Goal: Check status: Check status

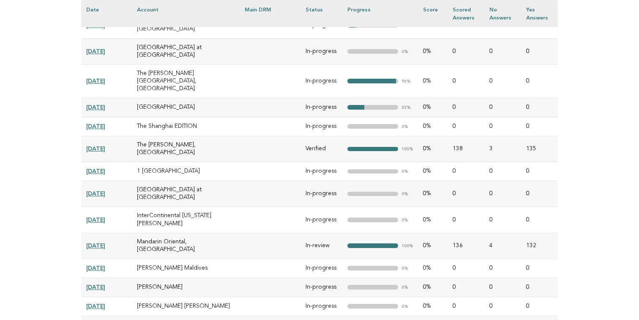
scroll to position [719, 0]
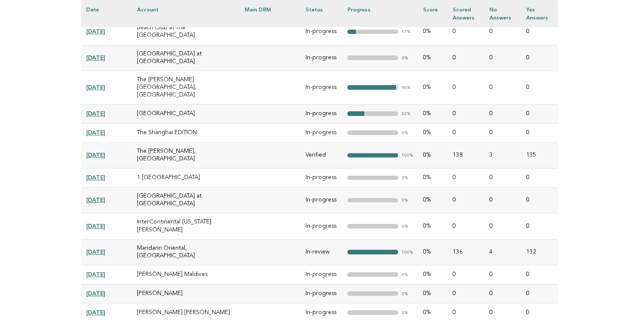
click at [105, 248] on link "[DATE]" at bounding box center [95, 251] width 19 height 7
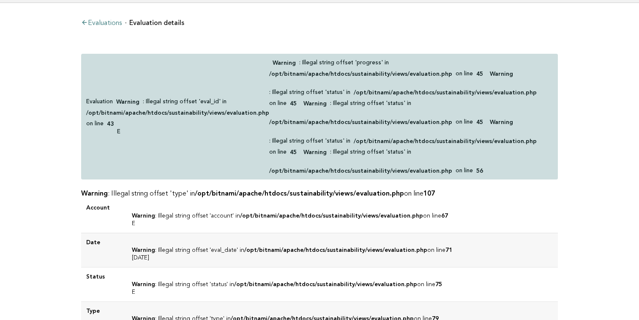
scroll to position [47, 0]
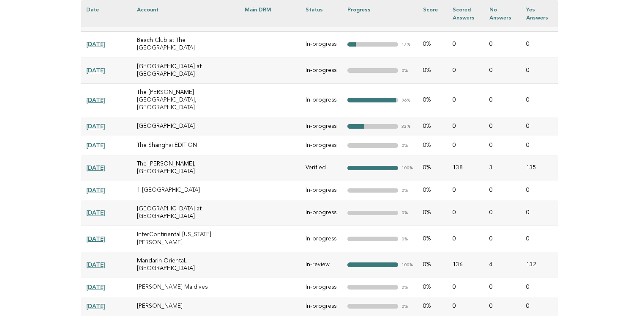
scroll to position [706, 0]
click at [105, 164] on link "2025-03-25" at bounding box center [95, 167] width 19 height 7
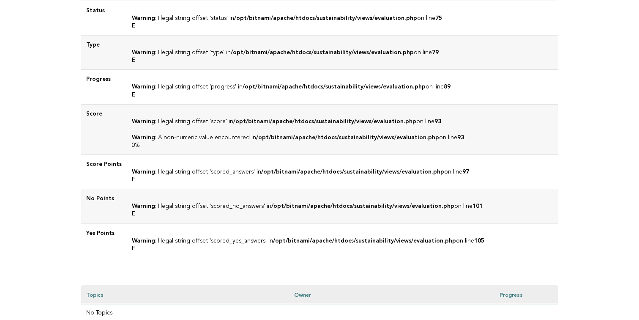
scroll to position [388, 0]
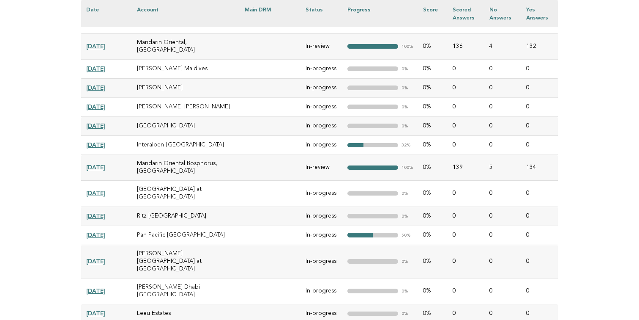
scroll to position [953, 0]
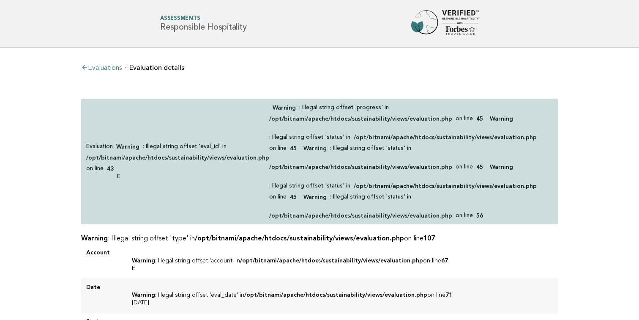
scroll to position [9, 0]
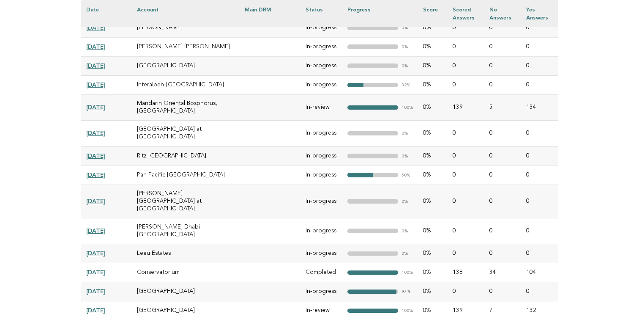
scroll to position [995, 0]
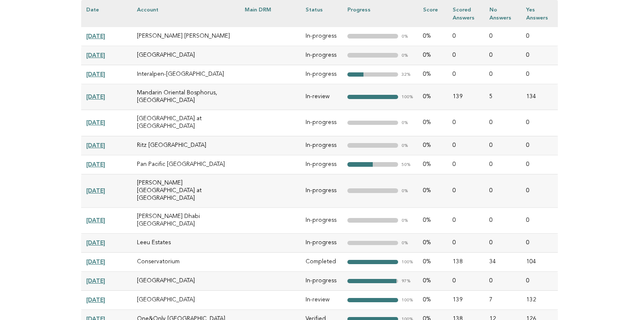
click at [105, 258] on link "[DATE]" at bounding box center [95, 261] width 19 height 7
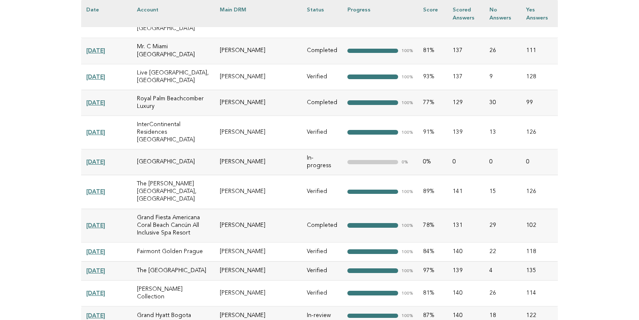
scroll to position [997, 0]
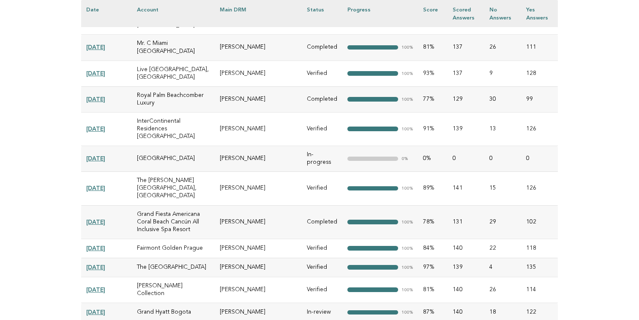
click at [105, 308] on link "2025-07-16" at bounding box center [95, 311] width 19 height 7
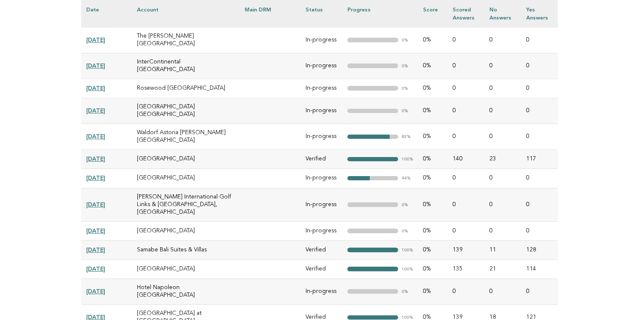
scroll to position [2005, 0]
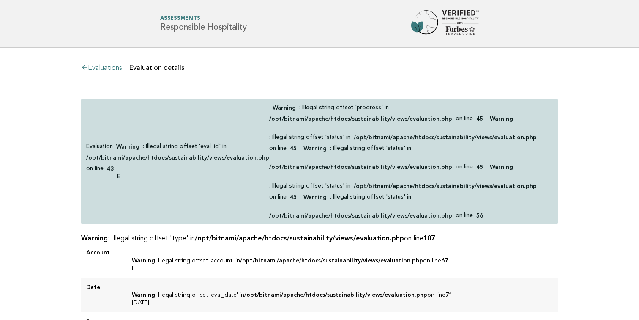
scroll to position [17, 0]
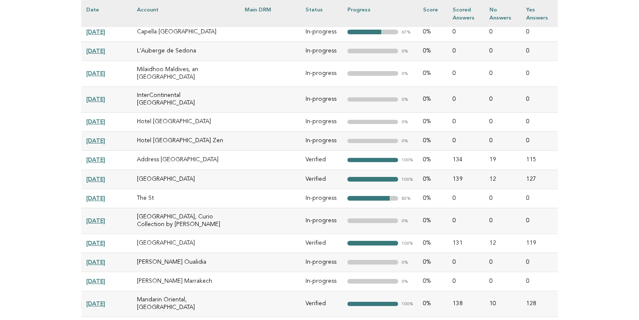
scroll to position [5985, 0]
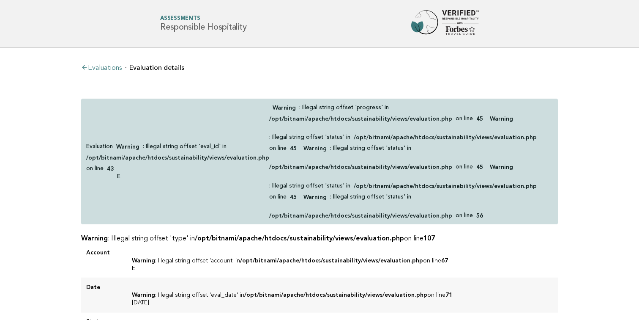
scroll to position [0, 0]
click at [275, 182] on p "Warning : Illegal string offset 'progress' in /opt/bitnami/apache/htdocs/sustai…" at bounding box center [411, 160] width 284 height 115
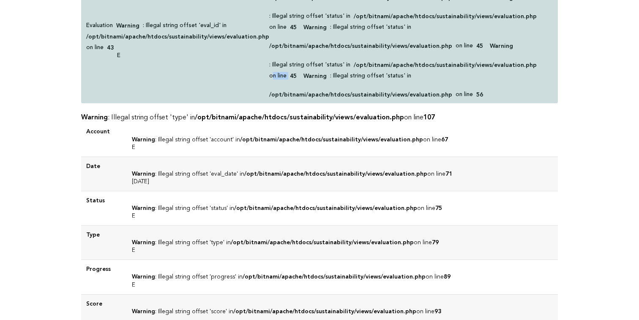
scroll to position [154, 0]
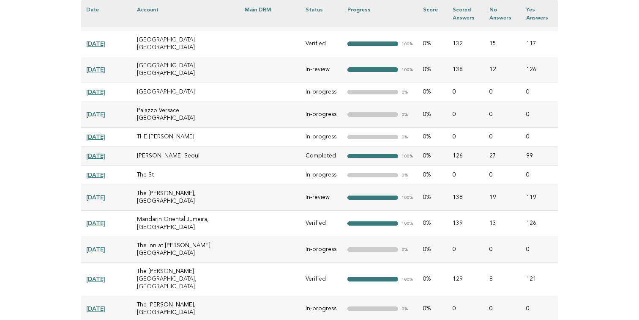
scroll to position [4967, 0]
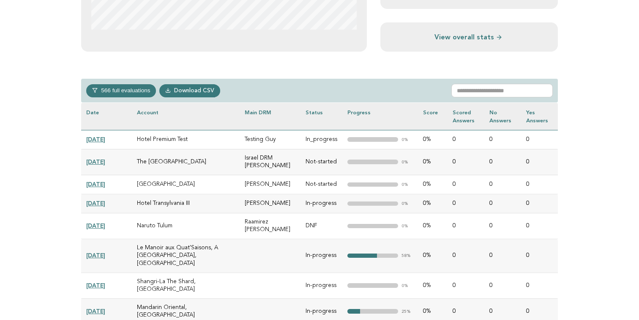
scroll to position [320, 0]
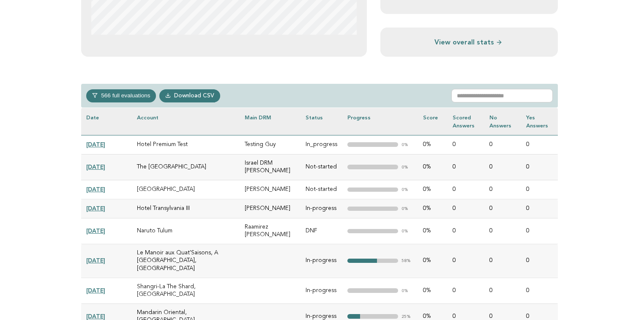
click at [105, 145] on link "[DATE]" at bounding box center [95, 144] width 19 height 7
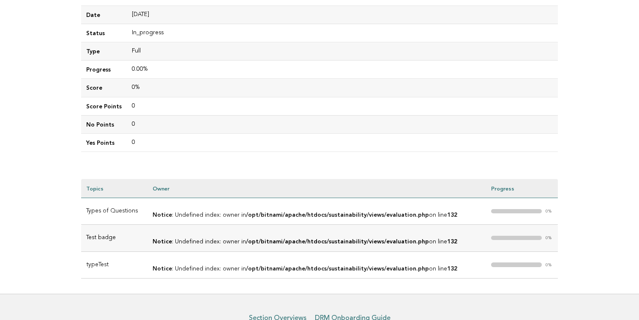
scroll to position [176, 0]
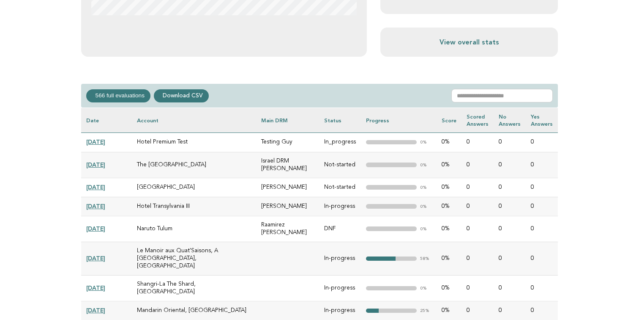
scroll to position [294, 0]
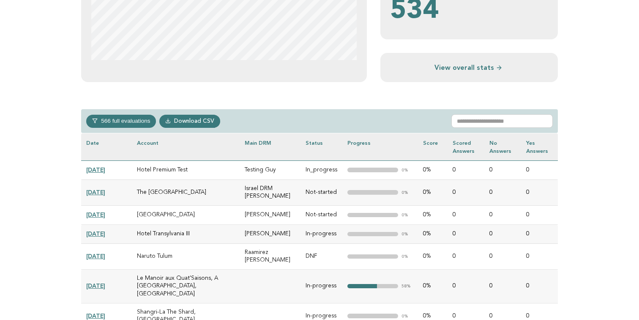
click at [105, 191] on link "[DATE]" at bounding box center [95, 192] width 19 height 7
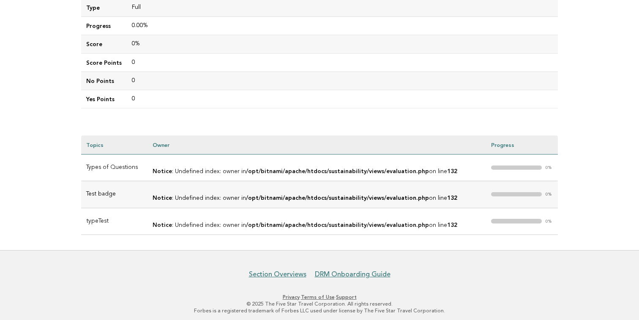
scroll to position [176, 0]
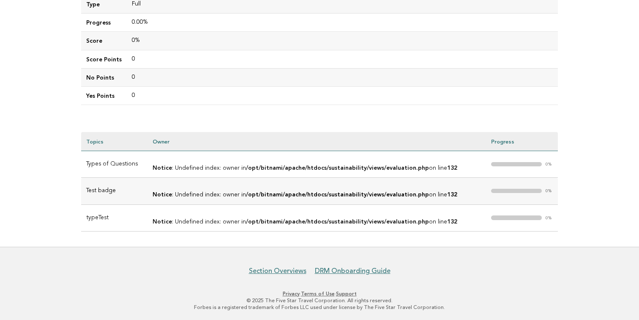
click at [148, 162] on td "Notice : Undefined index: owner in /opt/bitnami/apache/htdocs/sustainability/vi…" at bounding box center [317, 164] width 339 height 27
click at [131, 164] on td "Types of Questions" at bounding box center [114, 164] width 66 height 27
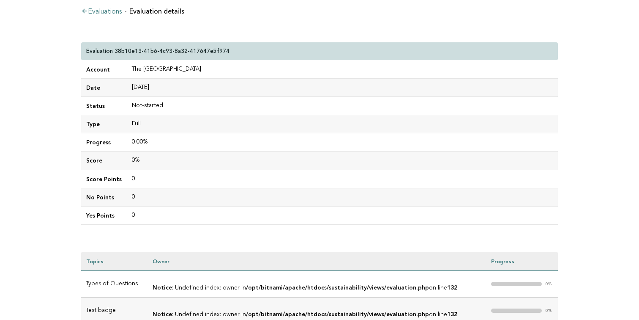
scroll to position [4, 0]
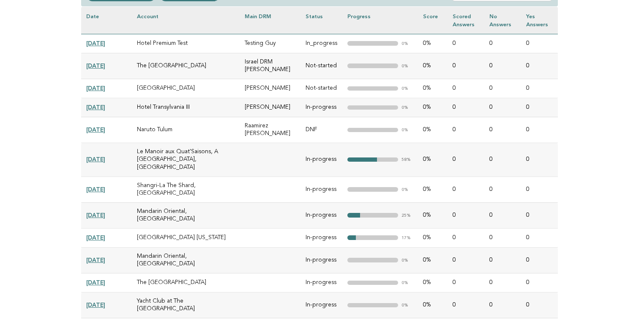
scroll to position [389, 0]
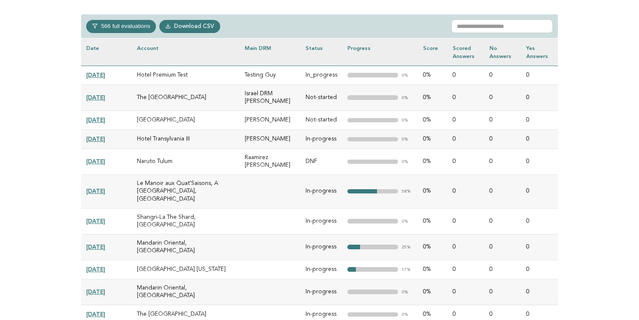
click at [105, 159] on link "[DATE]" at bounding box center [95, 161] width 19 height 7
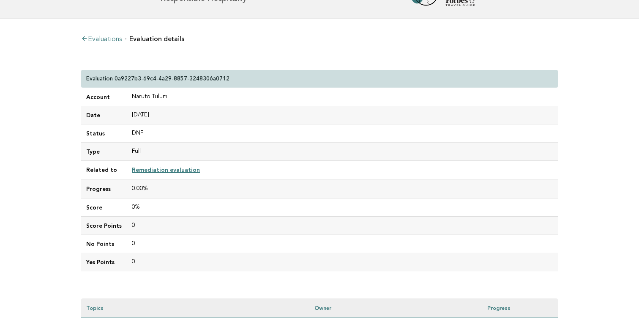
scroll to position [149, 0]
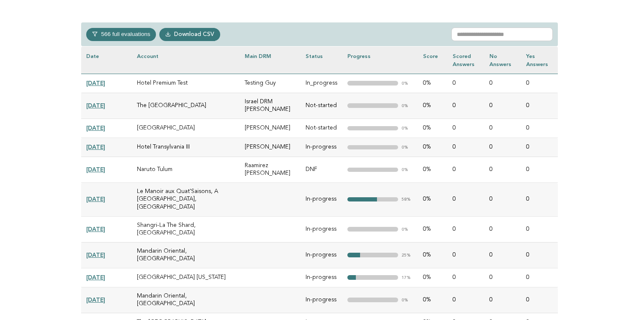
scroll to position [379, 0]
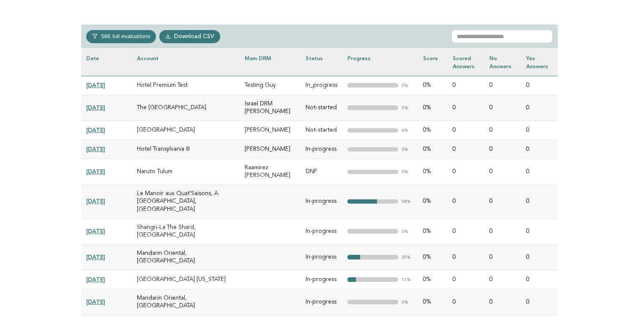
click at [153, 145] on td "Hotel Transylvania III" at bounding box center [186, 149] width 108 height 19
click at [105, 150] on link "2025-08-01" at bounding box center [95, 148] width 19 height 7
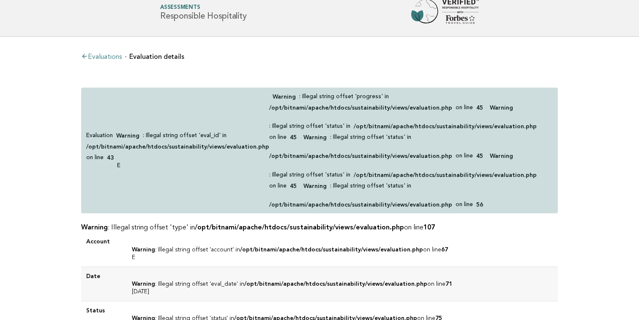
scroll to position [12, 0]
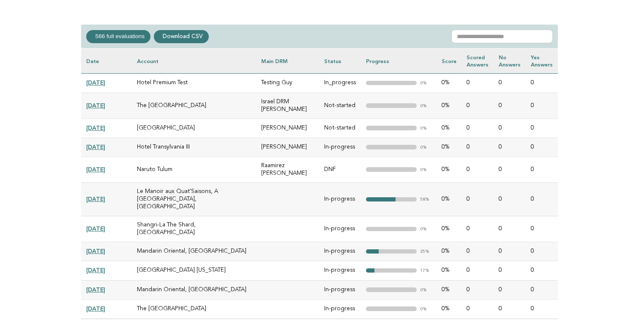
scroll to position [379, 0]
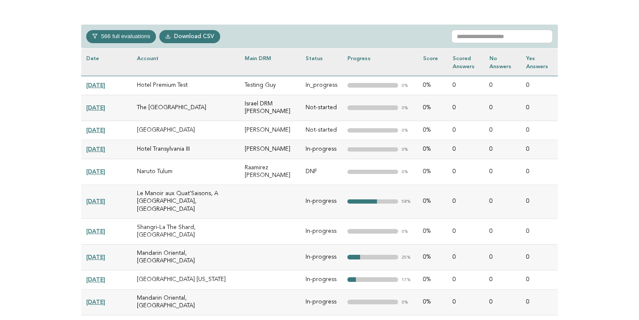
click at [104, 131] on link "2025-09-24" at bounding box center [95, 129] width 19 height 7
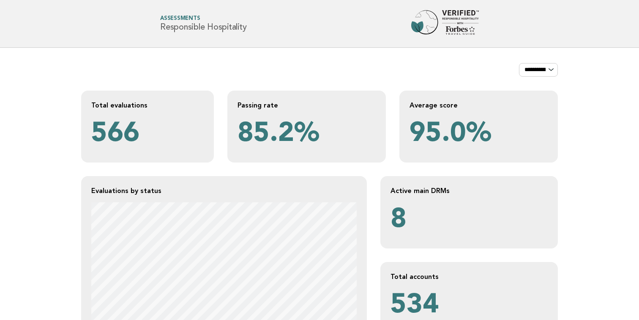
scroll to position [379, 0]
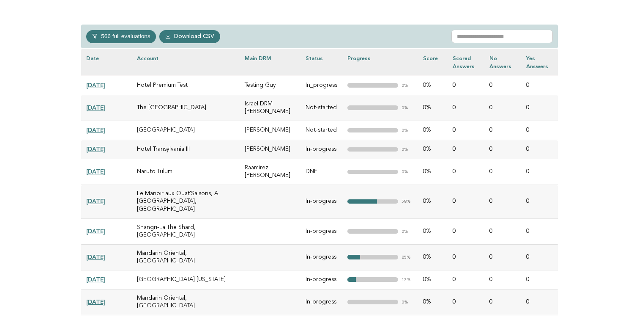
click at [105, 109] on link "[DATE]" at bounding box center [95, 107] width 19 height 7
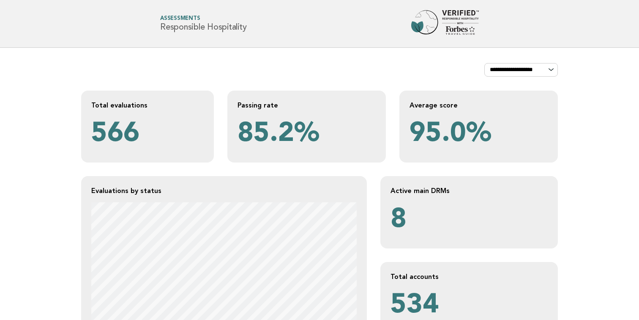
scroll to position [379, 0]
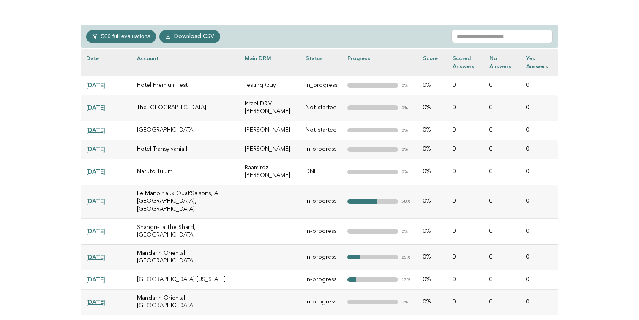
click at [105, 84] on link "2025-10-06" at bounding box center [95, 85] width 19 height 7
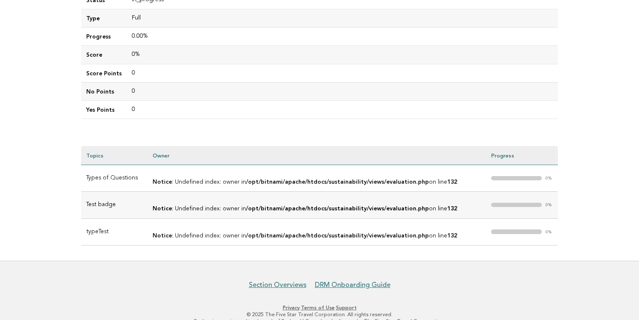
scroll to position [162, 0]
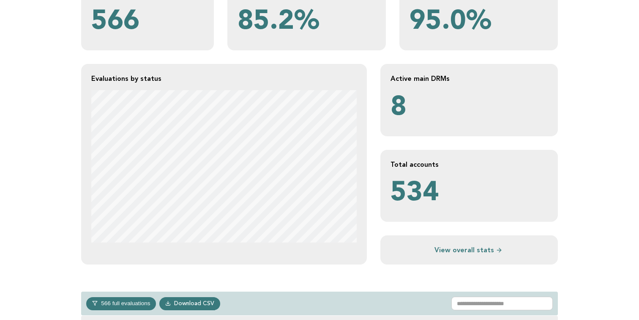
scroll to position [176, 0]
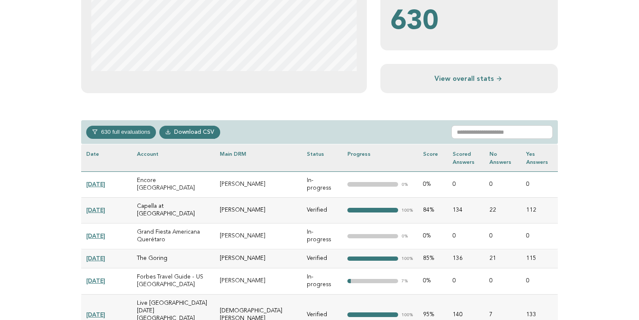
scroll to position [284, 0]
click at [142, 132] on button "630 full evaluations" at bounding box center [121, 131] width 70 height 13
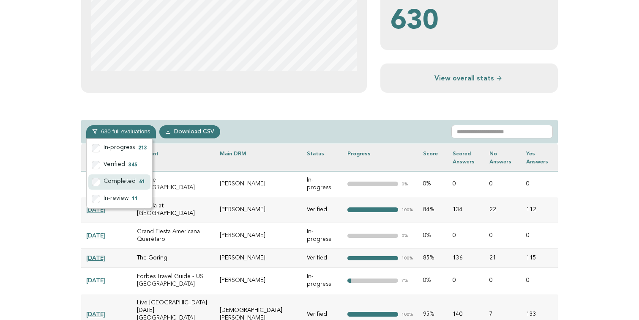
click at [118, 180] on label "Completed 61" at bounding box center [119, 181] width 62 height 15
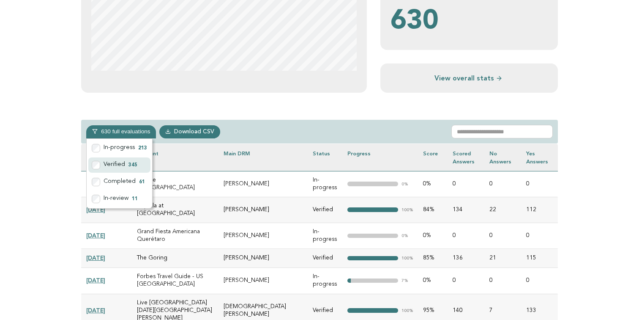
click at [118, 165] on label "Verified 345" at bounding box center [119, 164] width 62 height 15
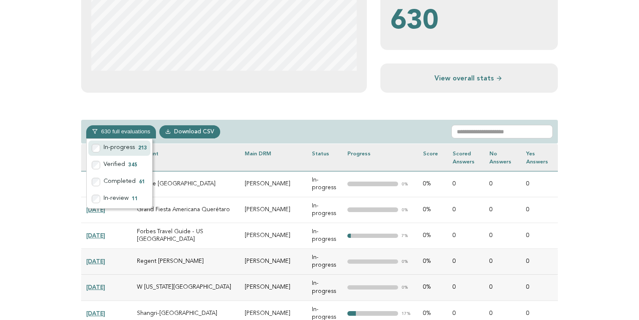
click at [118, 146] on label "In-progress 213" at bounding box center [119, 147] width 62 height 15
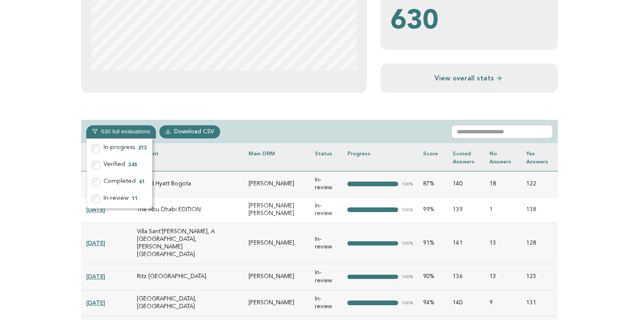
click at [248, 131] on div "630 full evaluations In-progress 213 Verified 345 Completed 61 In-review 11 Dow…" at bounding box center [319, 132] width 477 height 24
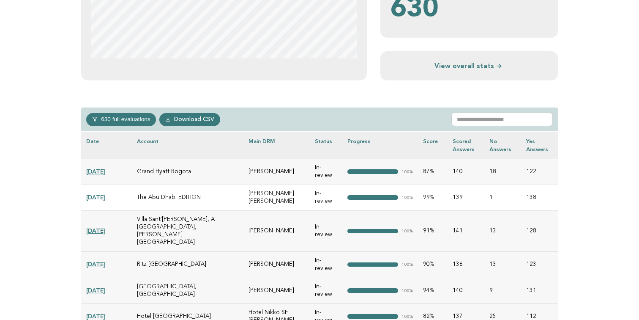
scroll to position [298, 0]
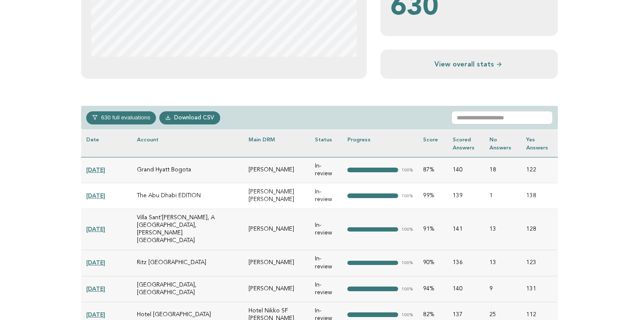
click at [105, 171] on link "2025-07-16" at bounding box center [95, 169] width 19 height 7
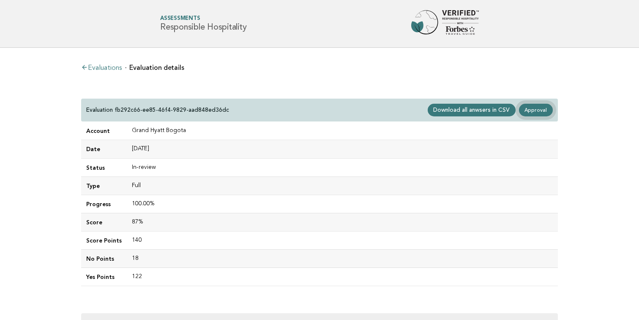
click at [530, 107] on link "Approval" at bounding box center [536, 110] width 34 height 13
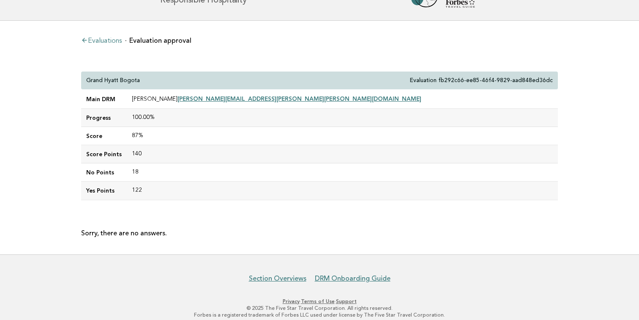
scroll to position [36, 0]
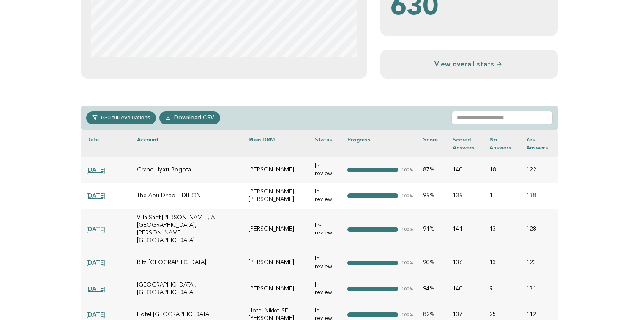
scroll to position [316, 0]
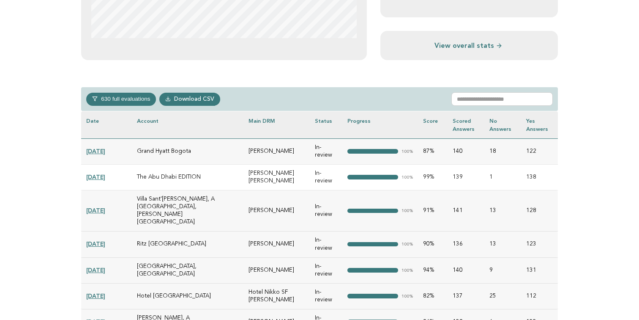
click at [105, 178] on link "2025-05-27" at bounding box center [95, 176] width 19 height 7
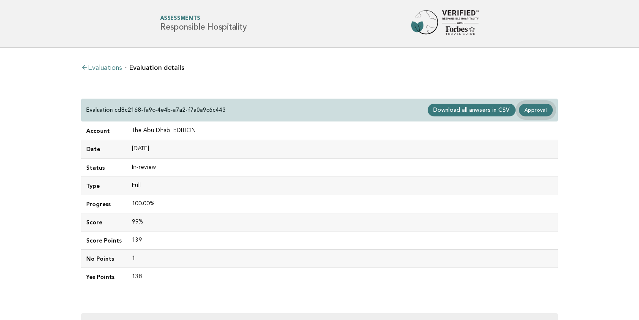
click at [537, 110] on link "Approval" at bounding box center [536, 110] width 34 height 13
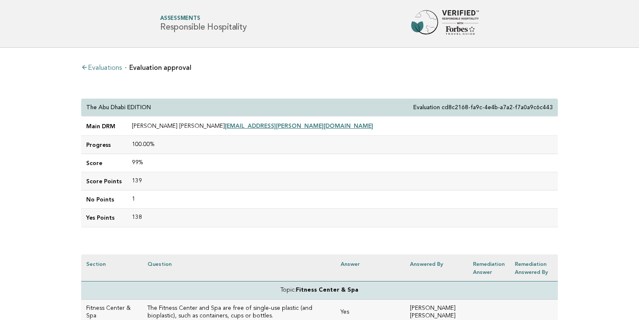
click at [307, 136] on td "100.00%" at bounding box center [342, 145] width 431 height 18
click at [109, 70] on link "Evaluations" at bounding box center [101, 68] width 41 height 7
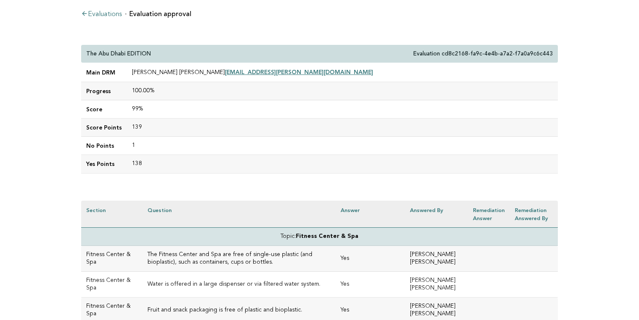
scroll to position [21, 0]
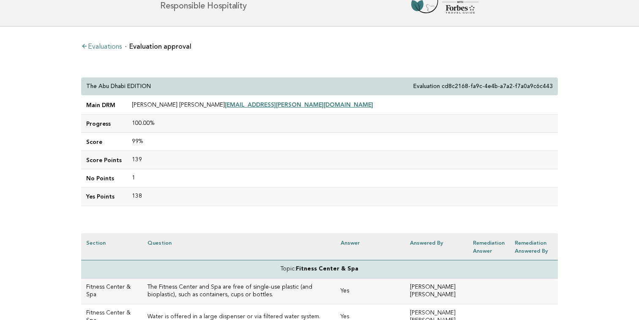
click at [105, 49] on link "Evaluations" at bounding box center [101, 47] width 41 height 7
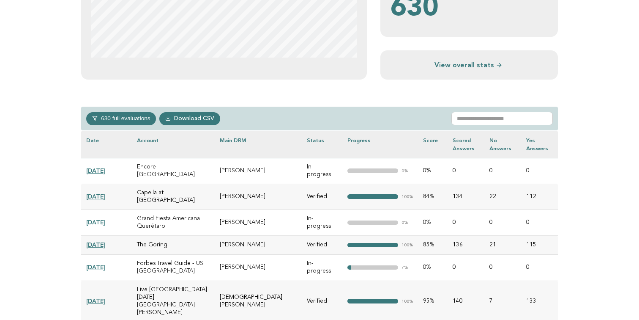
scroll to position [321, 0]
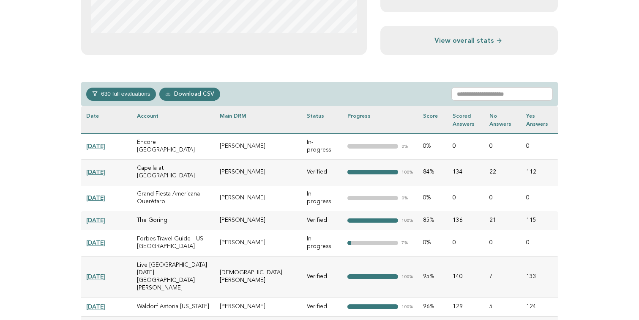
click at [105, 142] on link "[DATE]" at bounding box center [95, 145] width 19 height 7
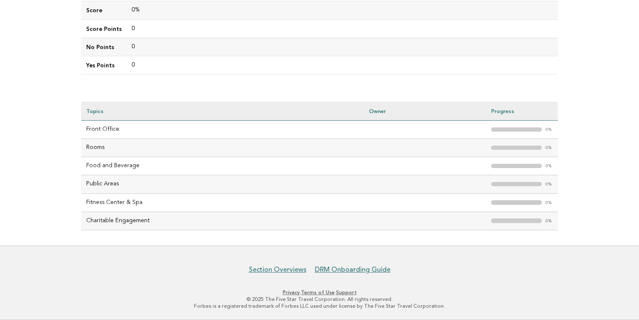
scroll to position [183, 0]
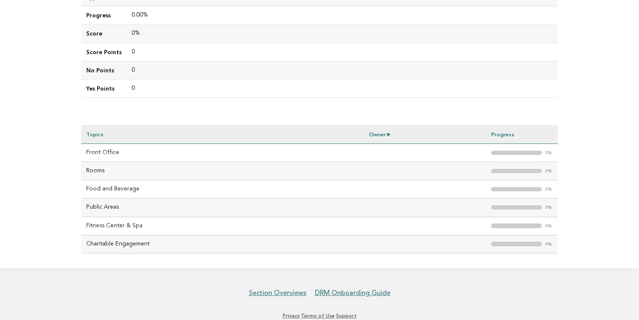
click at [382, 134] on th "Owner" at bounding box center [425, 134] width 122 height 19
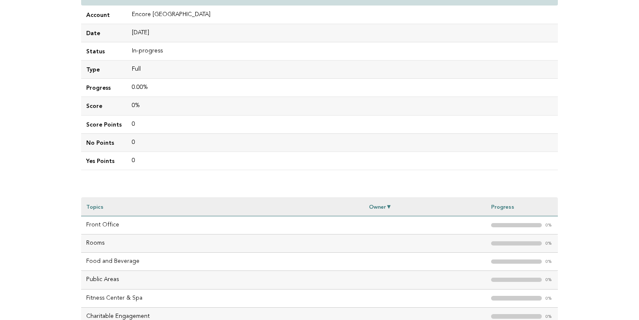
scroll to position [101, 0]
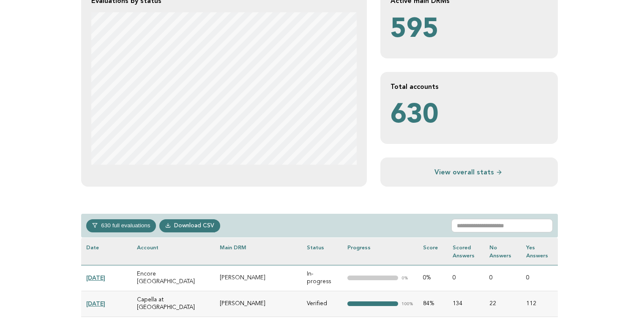
scroll to position [187, 0]
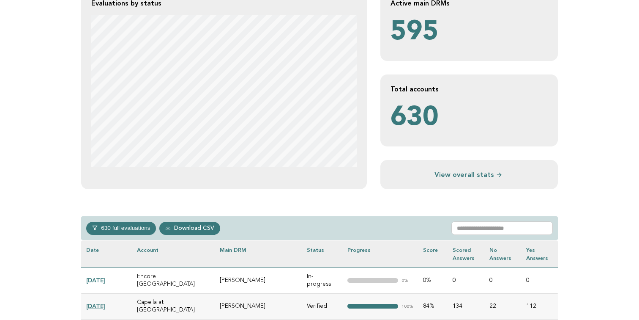
click at [441, 170] on link "View overall stats" at bounding box center [469, 174] width 157 height 9
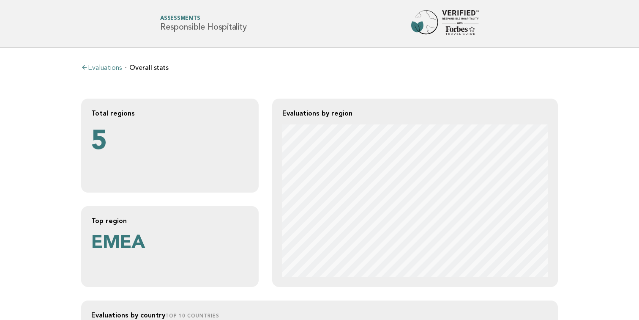
click at [122, 67] on link "Evaluations" at bounding box center [101, 68] width 41 height 7
